Goal: Navigation & Orientation: Understand site structure

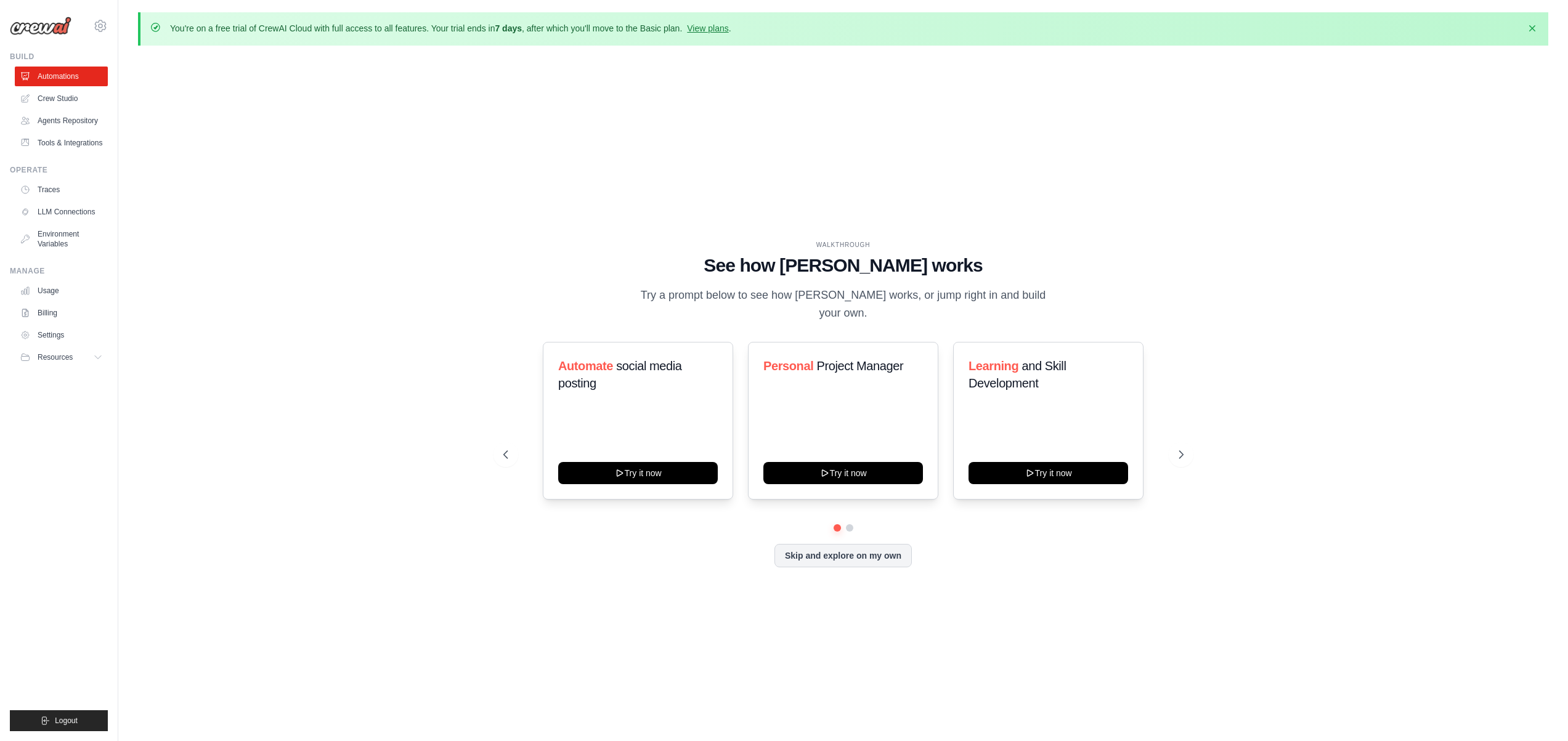
click at [1278, 442] on div "WALKTHROUGH See how [PERSON_NAME] works Try a prompt below to see how [PERSON_N…" at bounding box center [843, 413] width 1411 height 716
click at [1184, 450] on icon at bounding box center [1182, 454] width 12 height 12
click at [69, 120] on link "Agents Repository" at bounding box center [62, 120] width 93 height 19
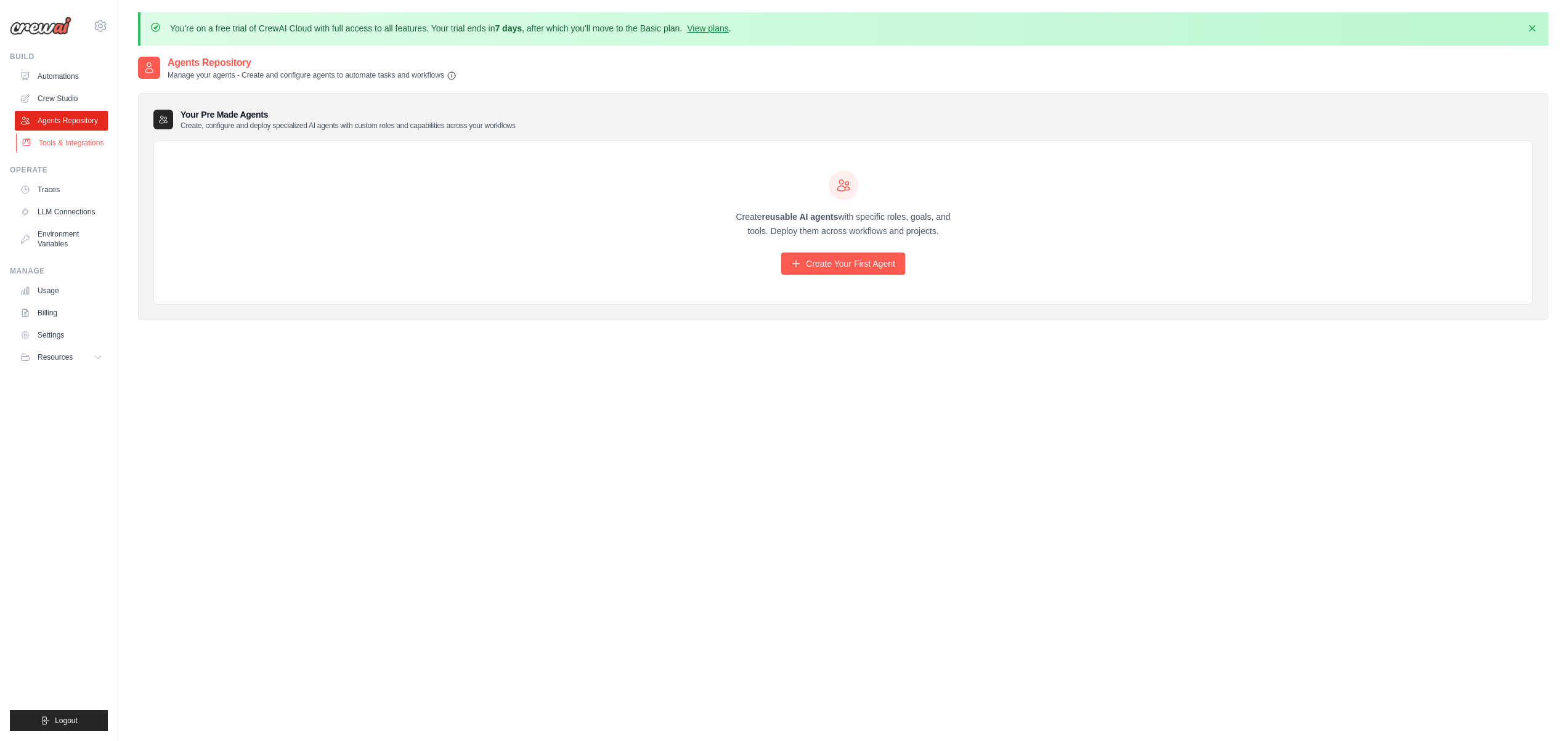
click at [63, 142] on link "Tools & Integrations" at bounding box center [62, 142] width 93 height 19
